Goal: Complete application form

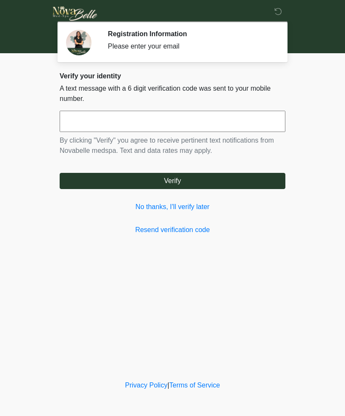
click at [240, 118] on input "text" at bounding box center [173, 121] width 226 height 21
type input "******"
click at [221, 180] on button "Verify" at bounding box center [173, 181] width 226 height 16
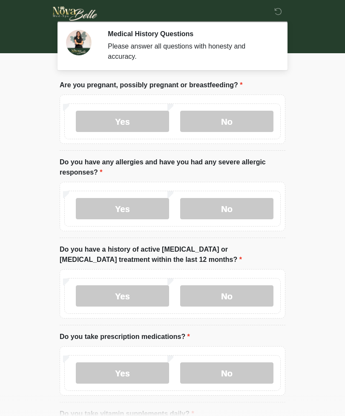
click at [247, 120] on label "No" at bounding box center [226, 121] width 93 height 21
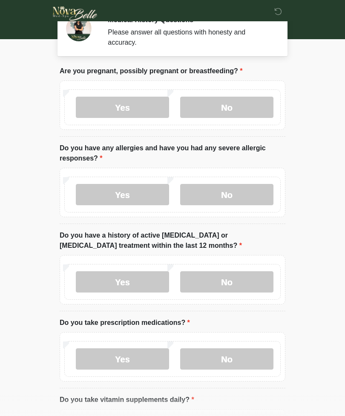
click at [240, 187] on label "No" at bounding box center [226, 194] width 93 height 21
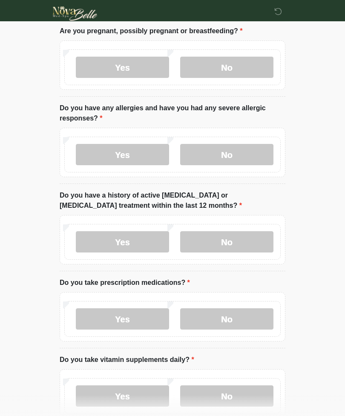
scroll to position [85, 0]
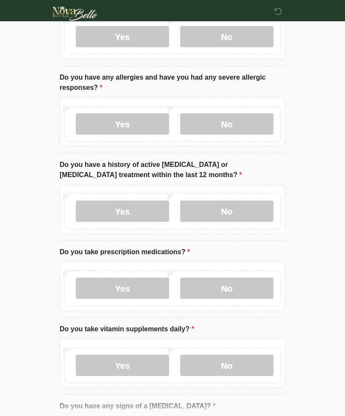
click at [240, 207] on label "No" at bounding box center [226, 211] width 93 height 21
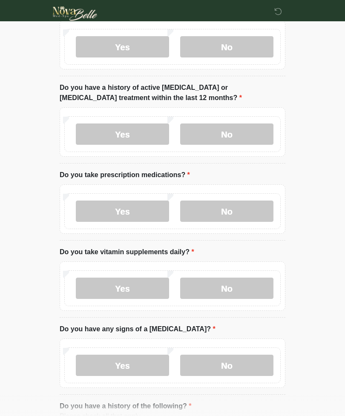
click at [238, 206] on label "No" at bounding box center [226, 211] width 93 height 21
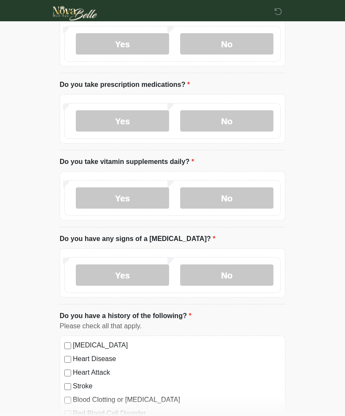
scroll to position [252, 0]
click at [264, 197] on label "No" at bounding box center [226, 197] width 93 height 21
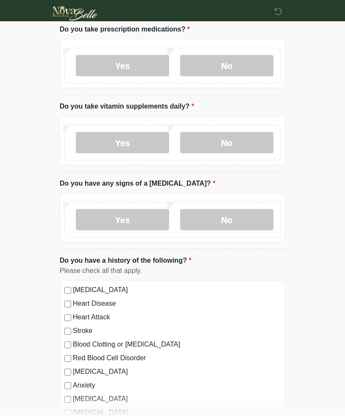
click at [246, 220] on label "No" at bounding box center [226, 220] width 93 height 21
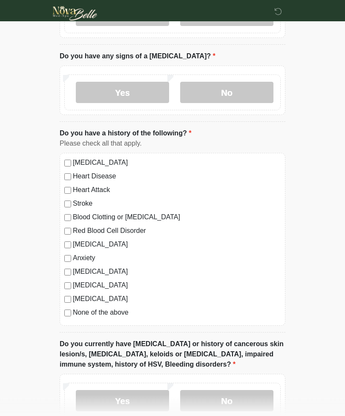
scroll to position [435, 0]
click at [88, 311] on label "None of the above" at bounding box center [177, 312] width 208 height 10
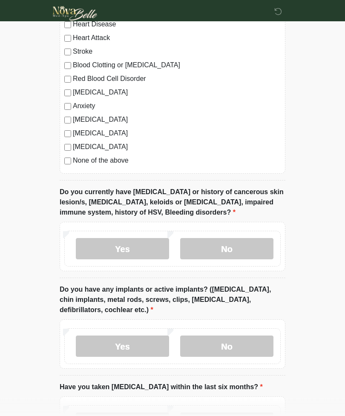
click at [252, 242] on label "No" at bounding box center [226, 249] width 93 height 21
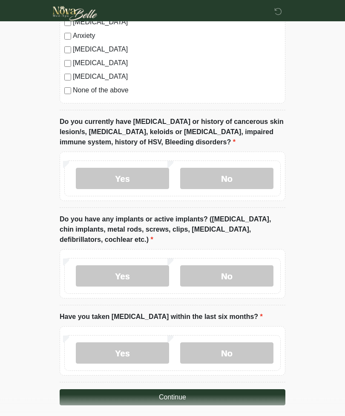
scroll to position [663, 0]
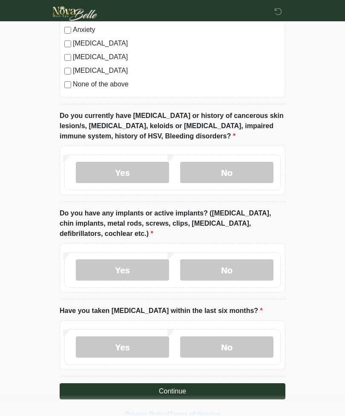
click at [242, 277] on label "No" at bounding box center [226, 269] width 93 height 21
click at [246, 349] on label "No" at bounding box center [226, 346] width 93 height 21
click at [248, 392] on button "Continue" at bounding box center [173, 391] width 226 height 16
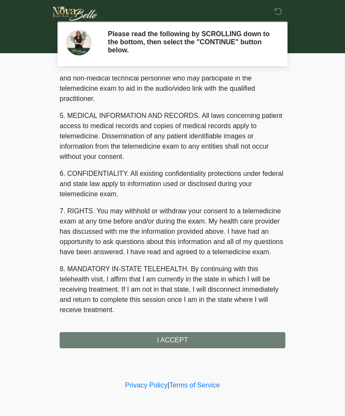
scroll to position [248, 0]
click at [213, 336] on button "I ACCEPT" at bounding box center [173, 340] width 226 height 16
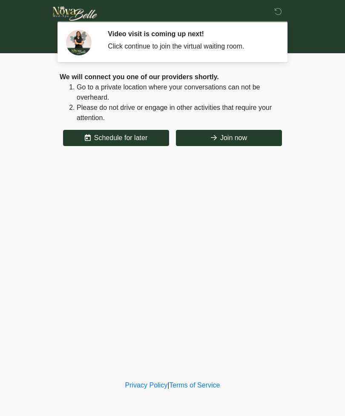
click at [244, 138] on button "Join now" at bounding box center [229, 138] width 106 height 16
